Goal: Information Seeking & Learning: Learn about a topic

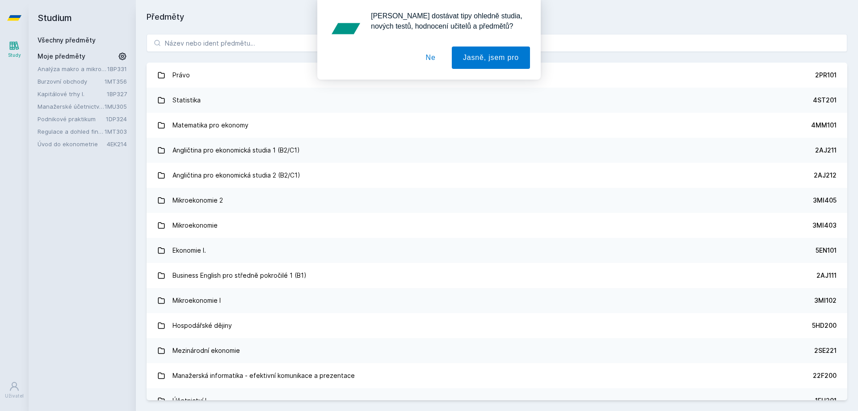
click at [228, 42] on div "[PERSON_NAME] dostávat tipy ohledně studia, nových testů, hodnocení učitelů a p…" at bounding box center [429, 40] width 858 height 80
click at [76, 144] on link "Úvod do ekonometrie" at bounding box center [72, 143] width 69 height 9
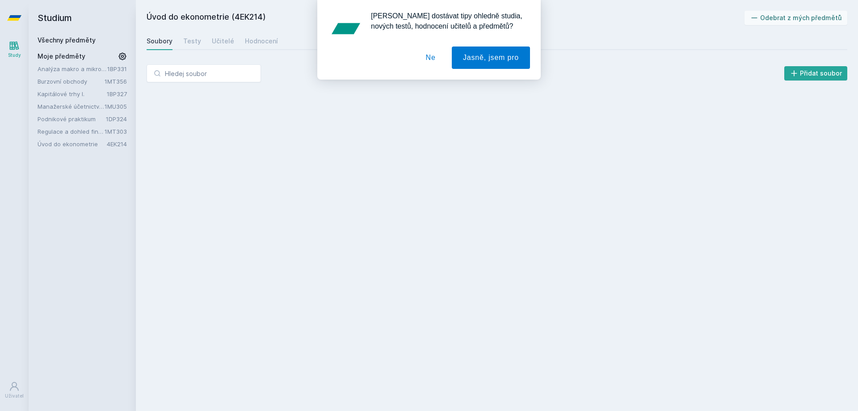
click at [431, 56] on button "Ne" at bounding box center [431, 57] width 32 height 22
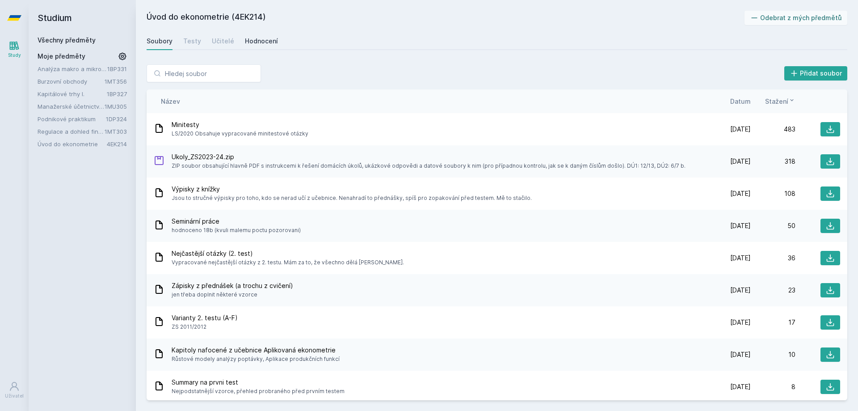
click at [265, 45] on div "Hodnocení" at bounding box center [261, 41] width 33 height 9
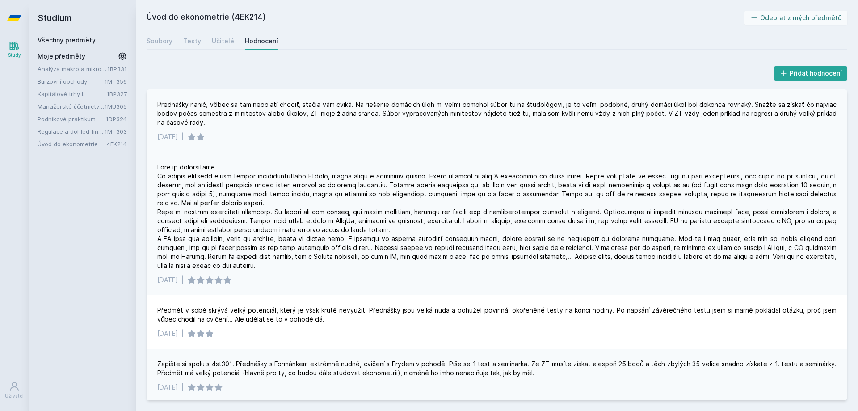
scroll to position [45, 0]
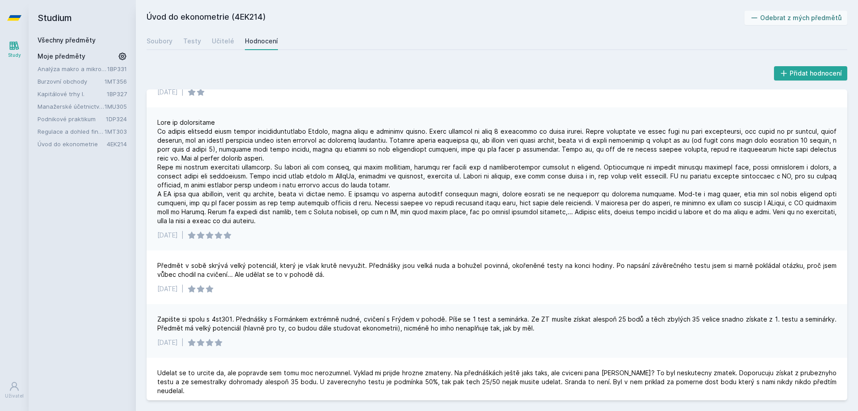
click at [91, 34] on h2 "Studium" at bounding box center [82, 18] width 89 height 36
click at [86, 35] on h2 "Studium" at bounding box center [82, 18] width 89 height 36
click at [85, 38] on link "Všechny předměty" at bounding box center [67, 40] width 58 height 8
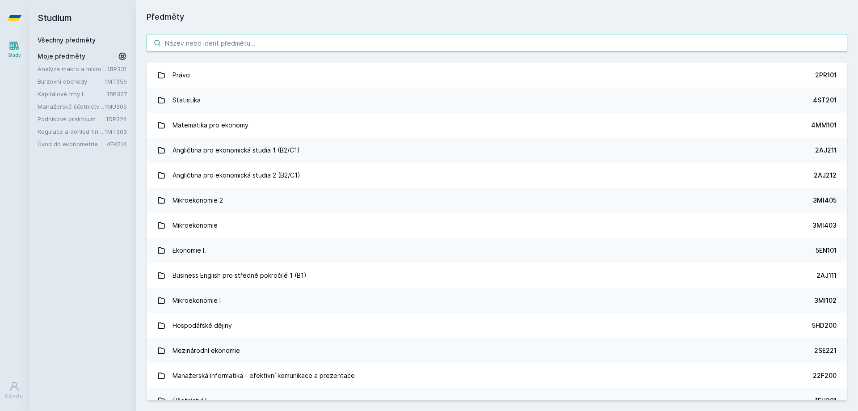
click at [185, 42] on input "search" at bounding box center [497, 43] width 701 height 18
paste input "4EK416"
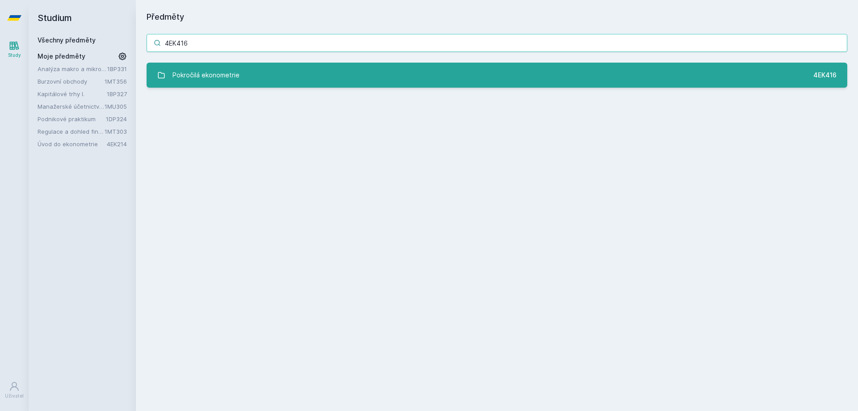
type input "4EK416"
click at [207, 67] on div "Pokročilá ekonometrie" at bounding box center [206, 75] width 67 height 18
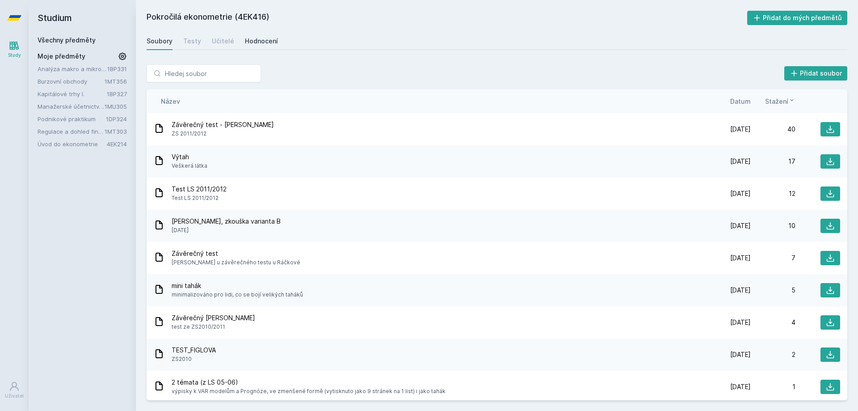
click at [252, 44] on div "Hodnocení" at bounding box center [261, 41] width 33 height 9
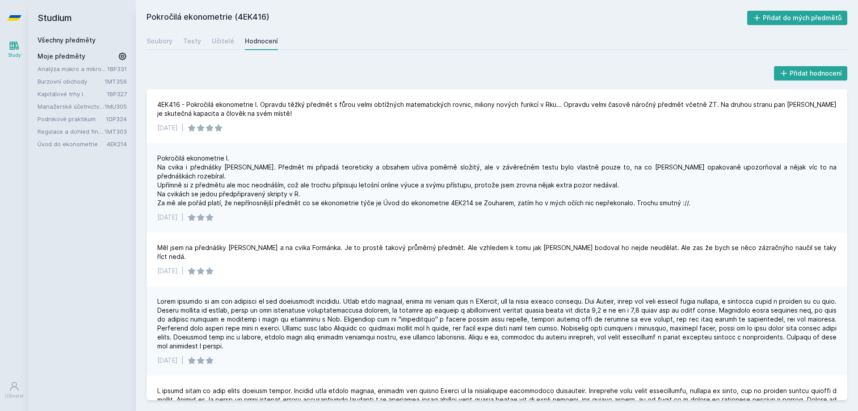
drag, startPoint x: 72, startPoint y: 41, endPoint x: 110, endPoint y: 38, distance: 37.6
click at [72, 40] on link "Všechny předměty" at bounding box center [67, 40] width 58 height 8
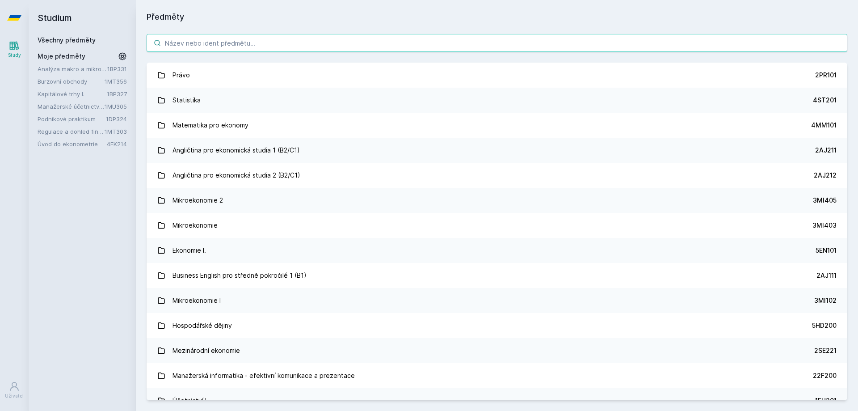
click at [257, 43] on input "search" at bounding box center [497, 43] width 701 height 18
paste input "1BP439"
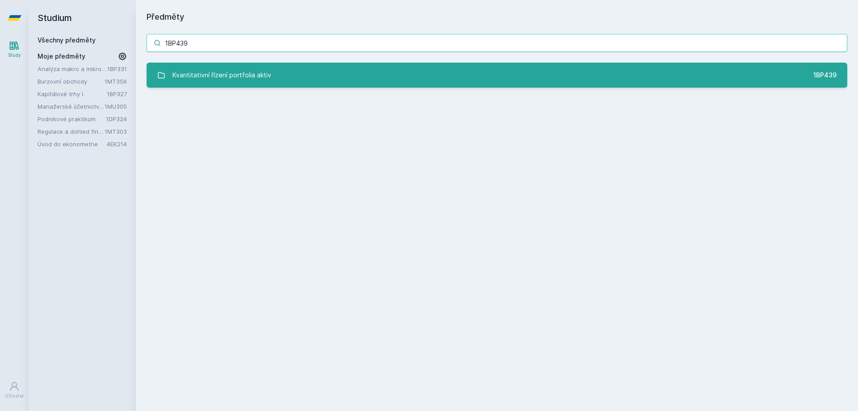
type input "1BP439"
click at [257, 76] on div "Kvantitativní řízení portfolia aktiv" at bounding box center [222, 75] width 99 height 18
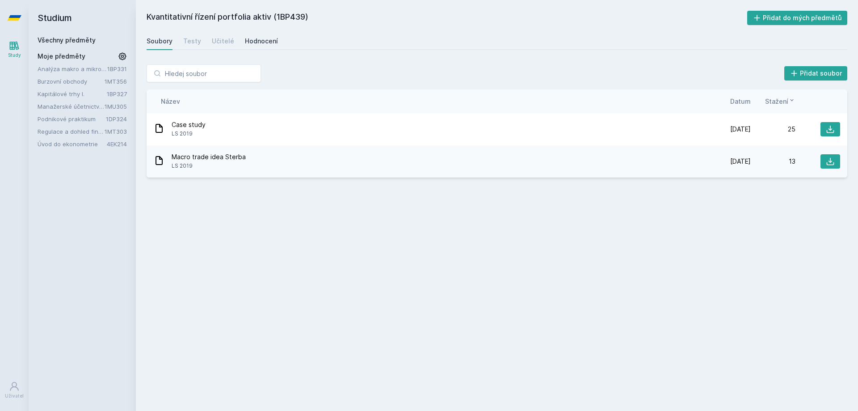
click at [266, 39] on div "Hodnocení" at bounding box center [261, 41] width 33 height 9
